Goal: Use online tool/utility: Utilize a website feature to perform a specific function

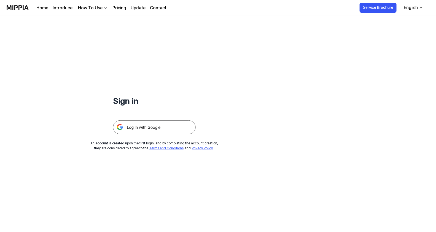
click at [129, 129] on img at bounding box center [154, 127] width 83 height 14
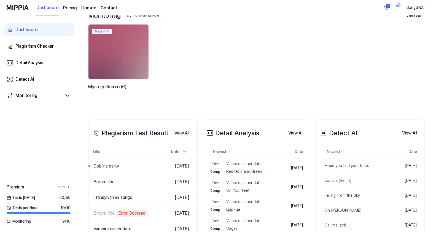
scroll to position [69, 0]
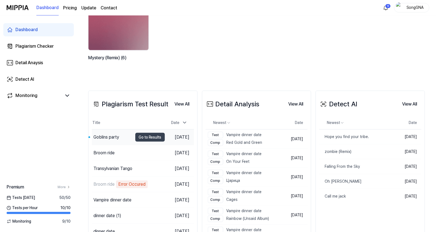
click at [110, 136] on div "Goblins party" at bounding box center [106, 137] width 26 height 7
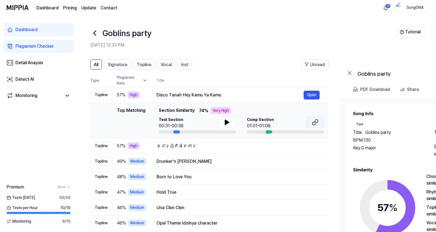
click at [316, 120] on icon at bounding box center [315, 122] width 7 height 7
click at [224, 122] on icon at bounding box center [227, 122] width 7 height 7
click at [308, 144] on button "Open" at bounding box center [311, 146] width 16 height 9
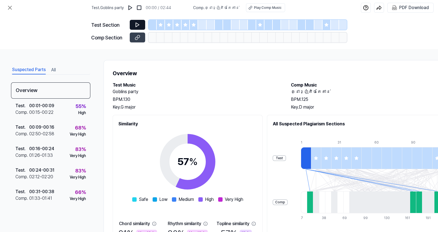
click at [141, 24] on button at bounding box center [137, 25] width 15 height 10
click at [136, 26] on icon at bounding box center [138, 25] width 6 height 6
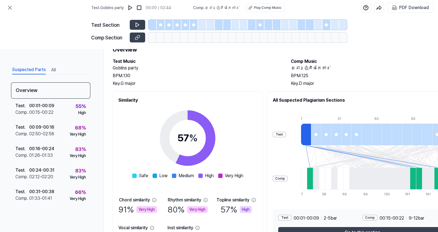
scroll to position [63, 0]
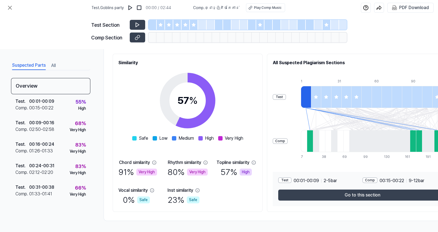
click at [369, 179] on div "Comp" at bounding box center [369, 180] width 15 height 6
click at [365, 178] on div "Comp" at bounding box center [369, 180] width 15 height 6
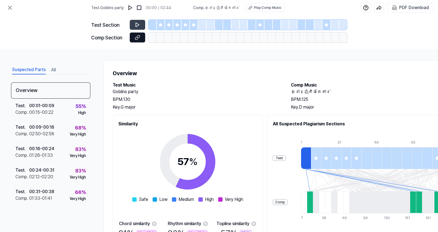
click at [140, 39] on button at bounding box center [137, 37] width 15 height 10
